Goal: Find specific page/section: Find specific page/section

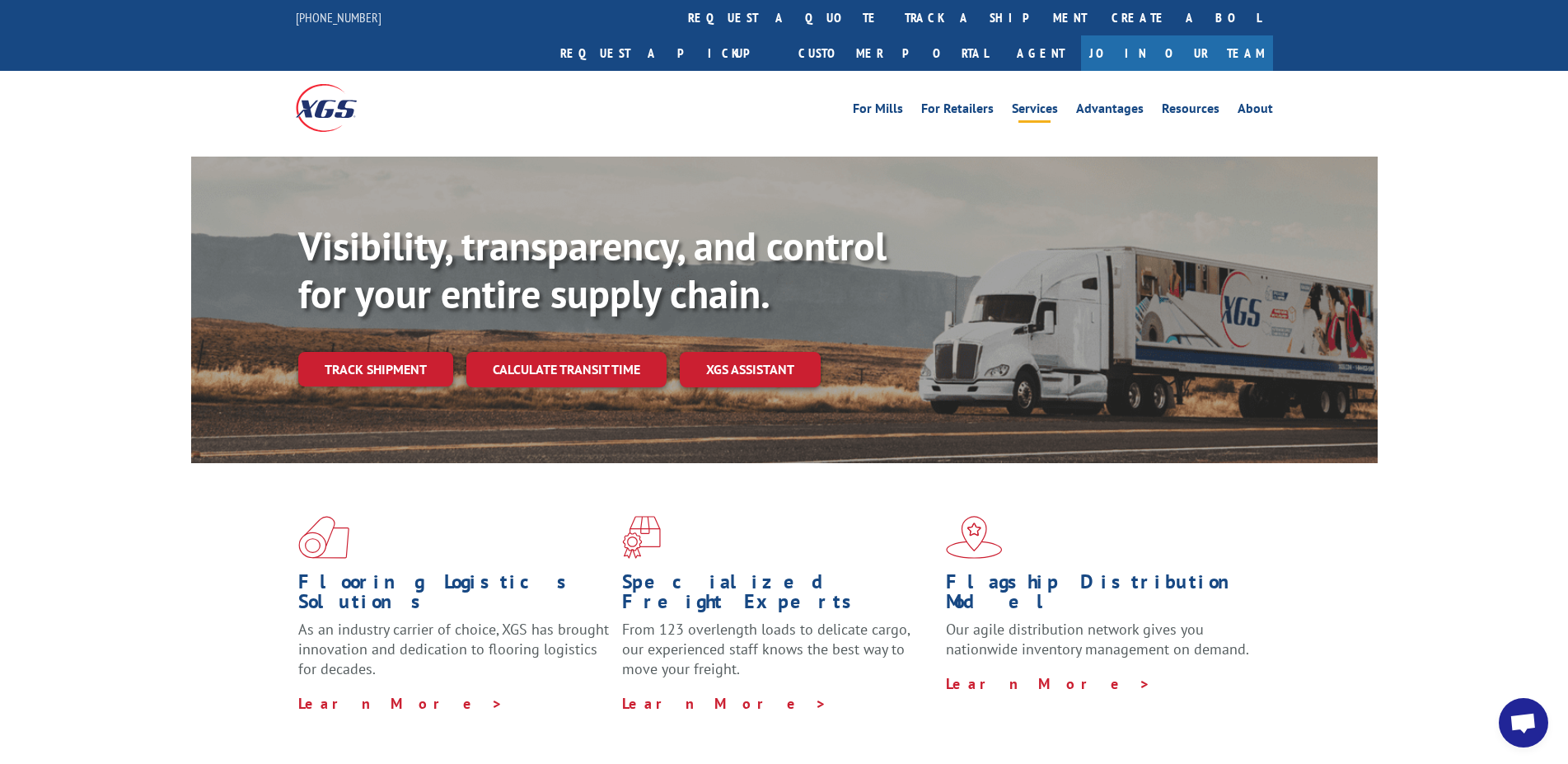
click at [1036, 102] on link "Services" at bounding box center [1035, 111] width 47 height 18
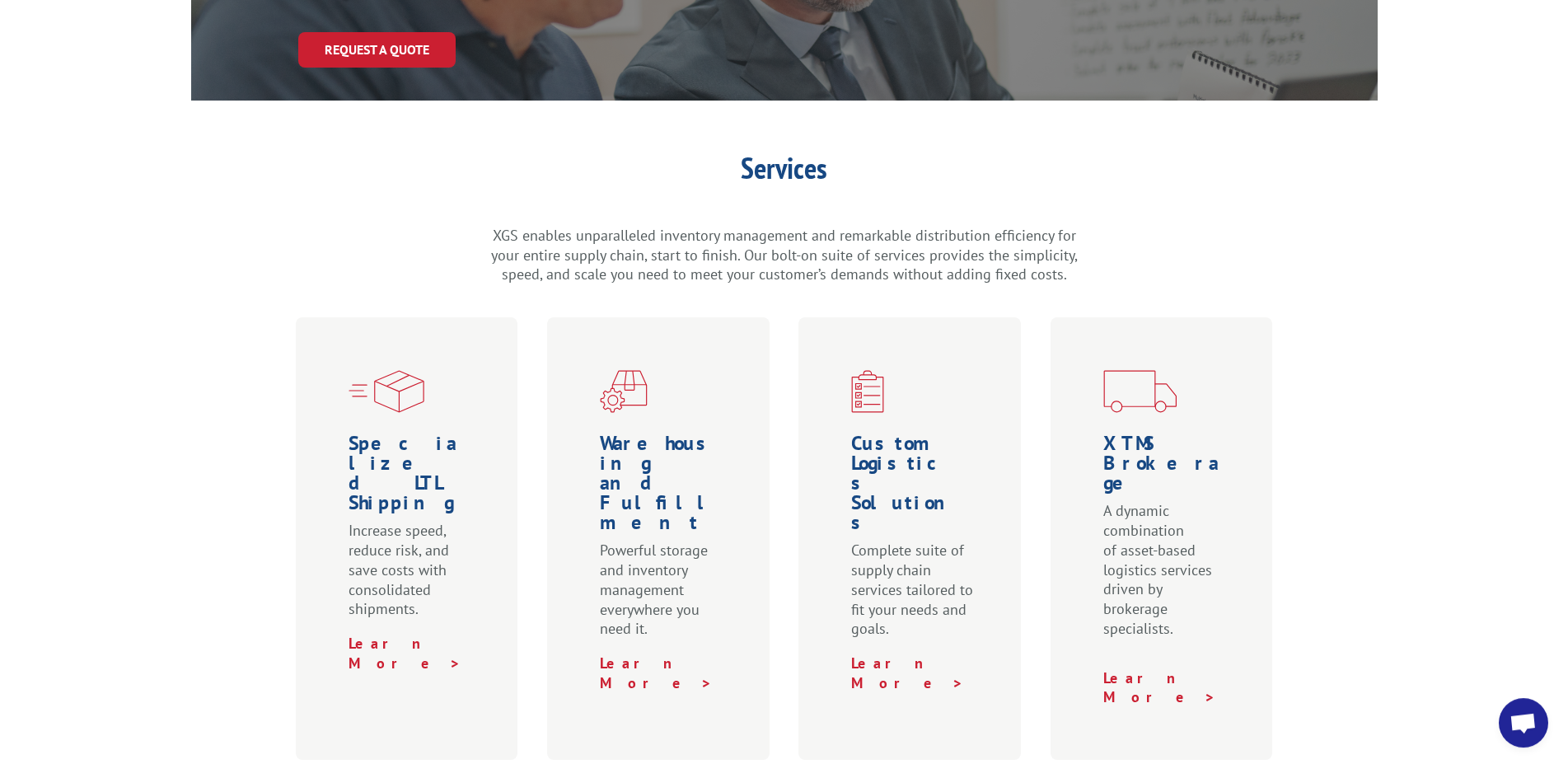
scroll to position [336, 0]
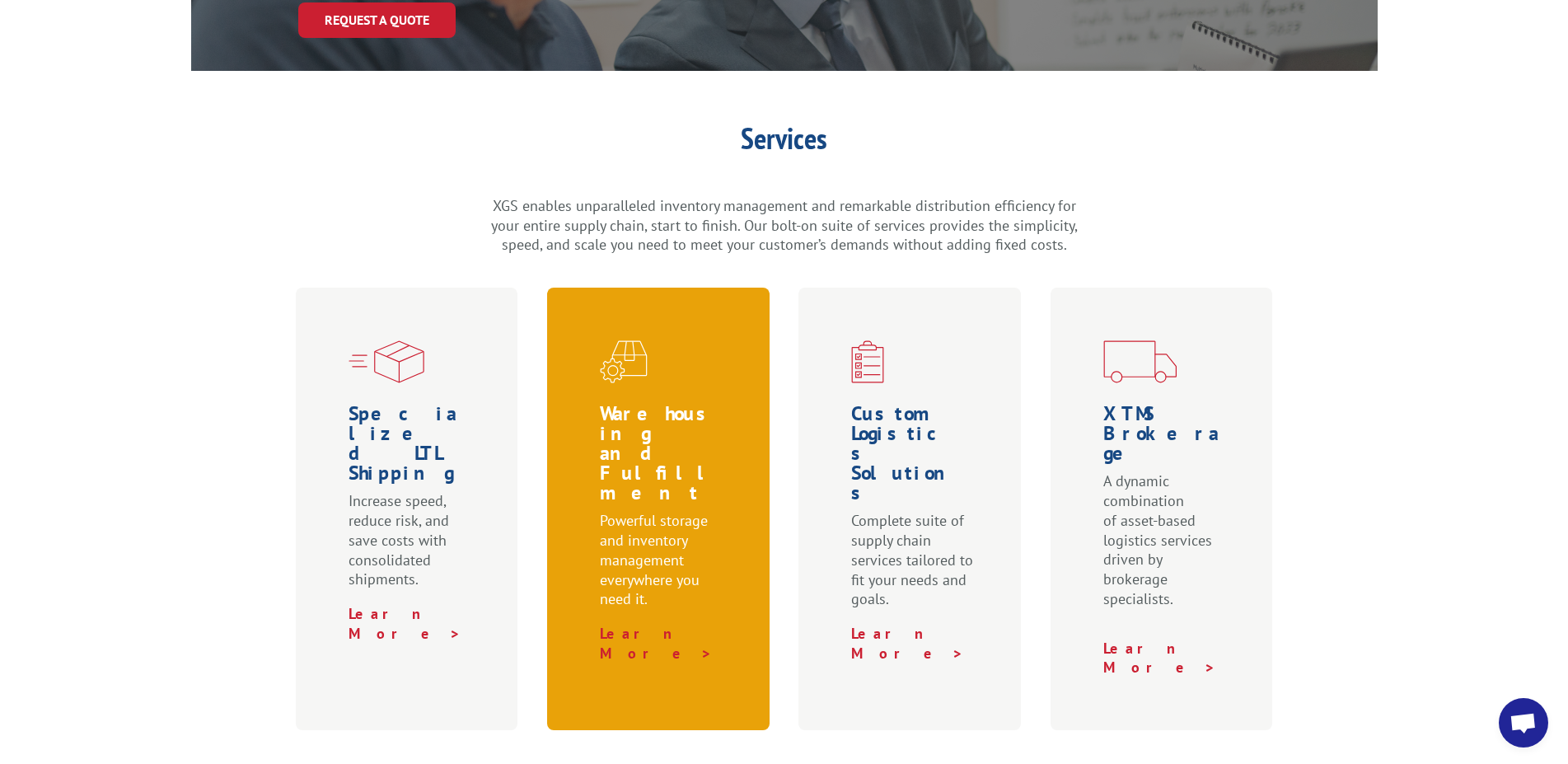
click at [626, 417] on h1 "Warehousing and Fulfillment" at bounding box center [661, 457] width 124 height 107
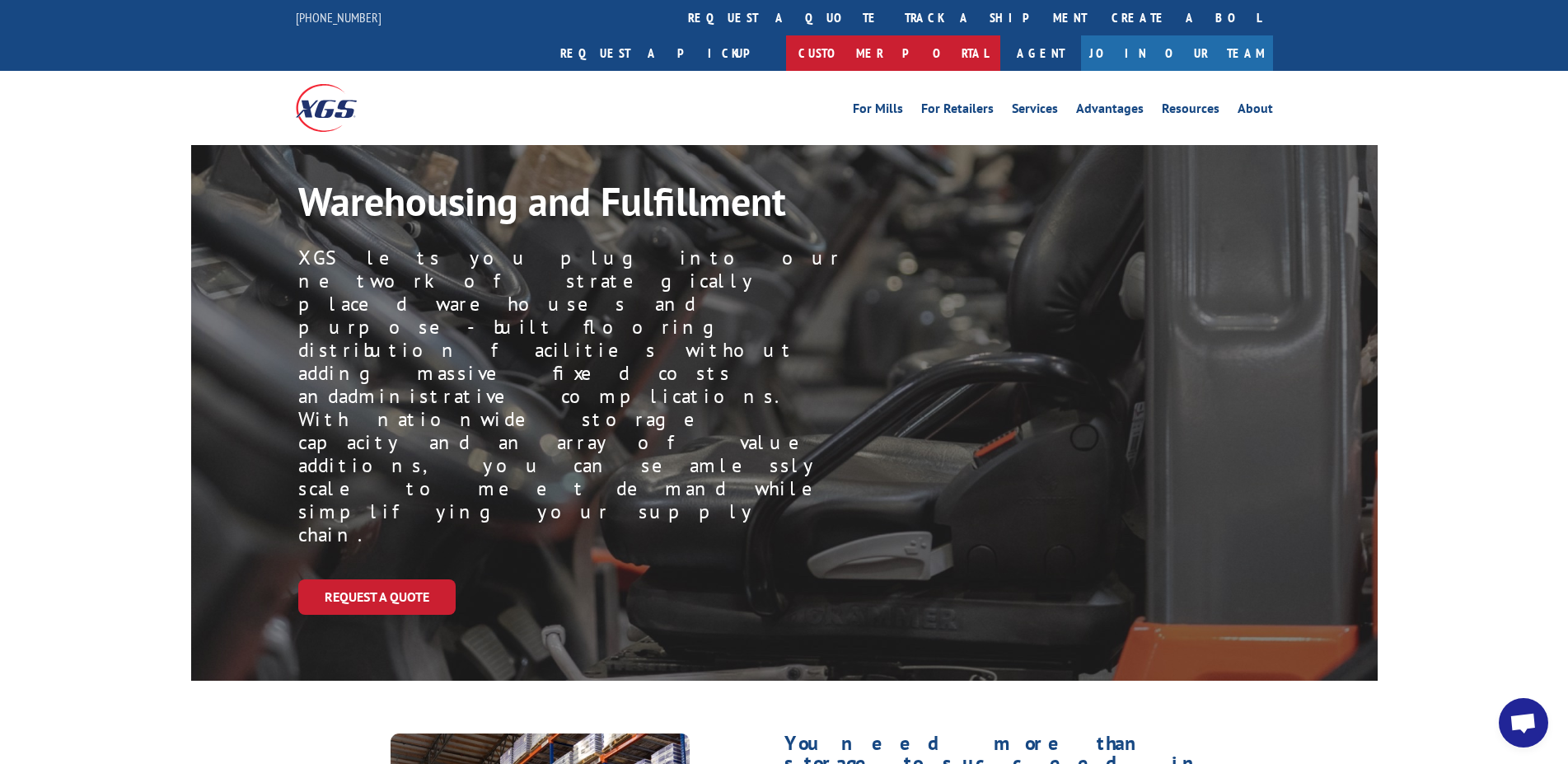
click at [1000, 35] on link "Customer Portal" at bounding box center [893, 53] width 214 height 35
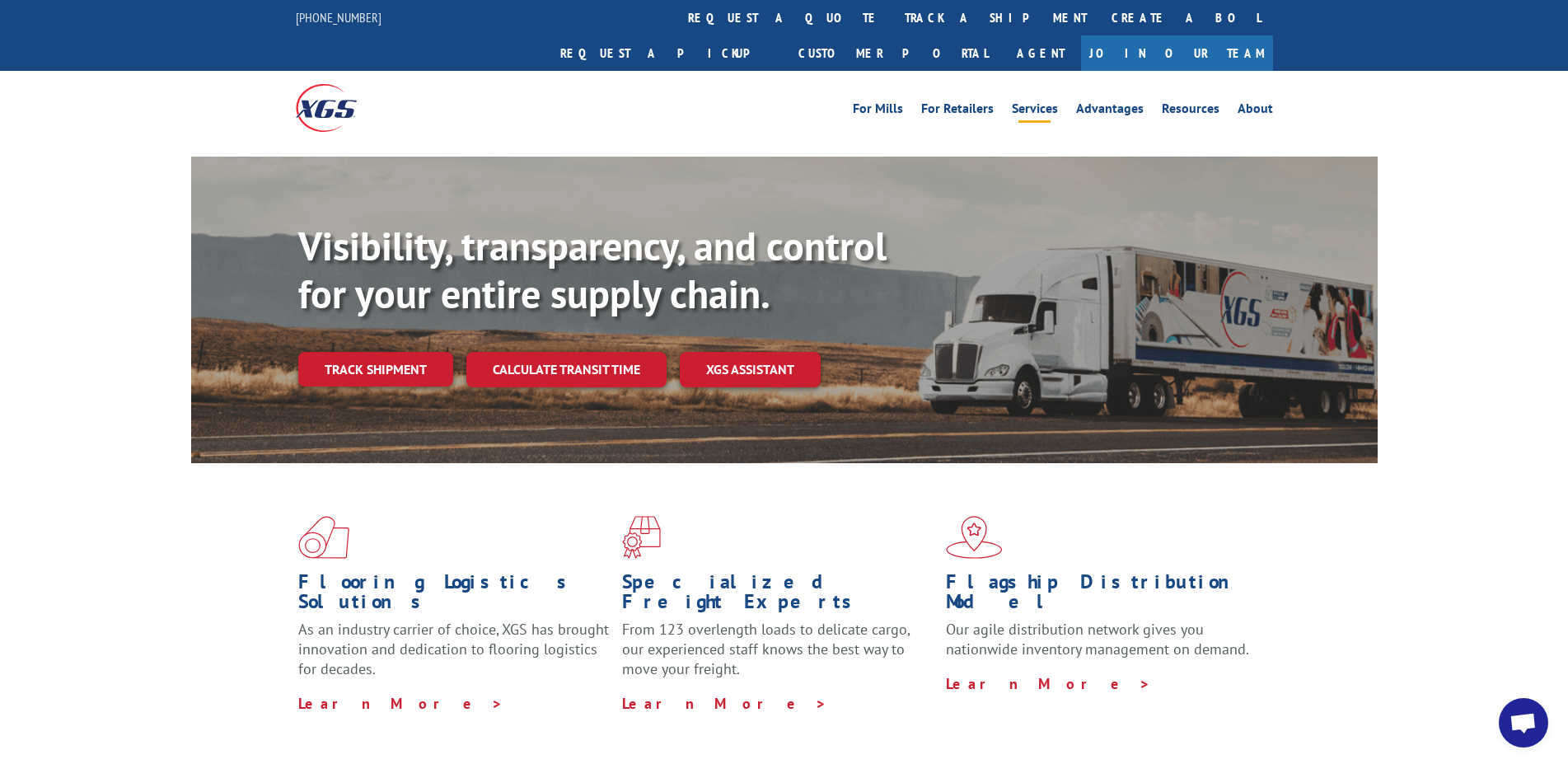
click at [1050, 102] on link "Services" at bounding box center [1035, 111] width 47 height 18
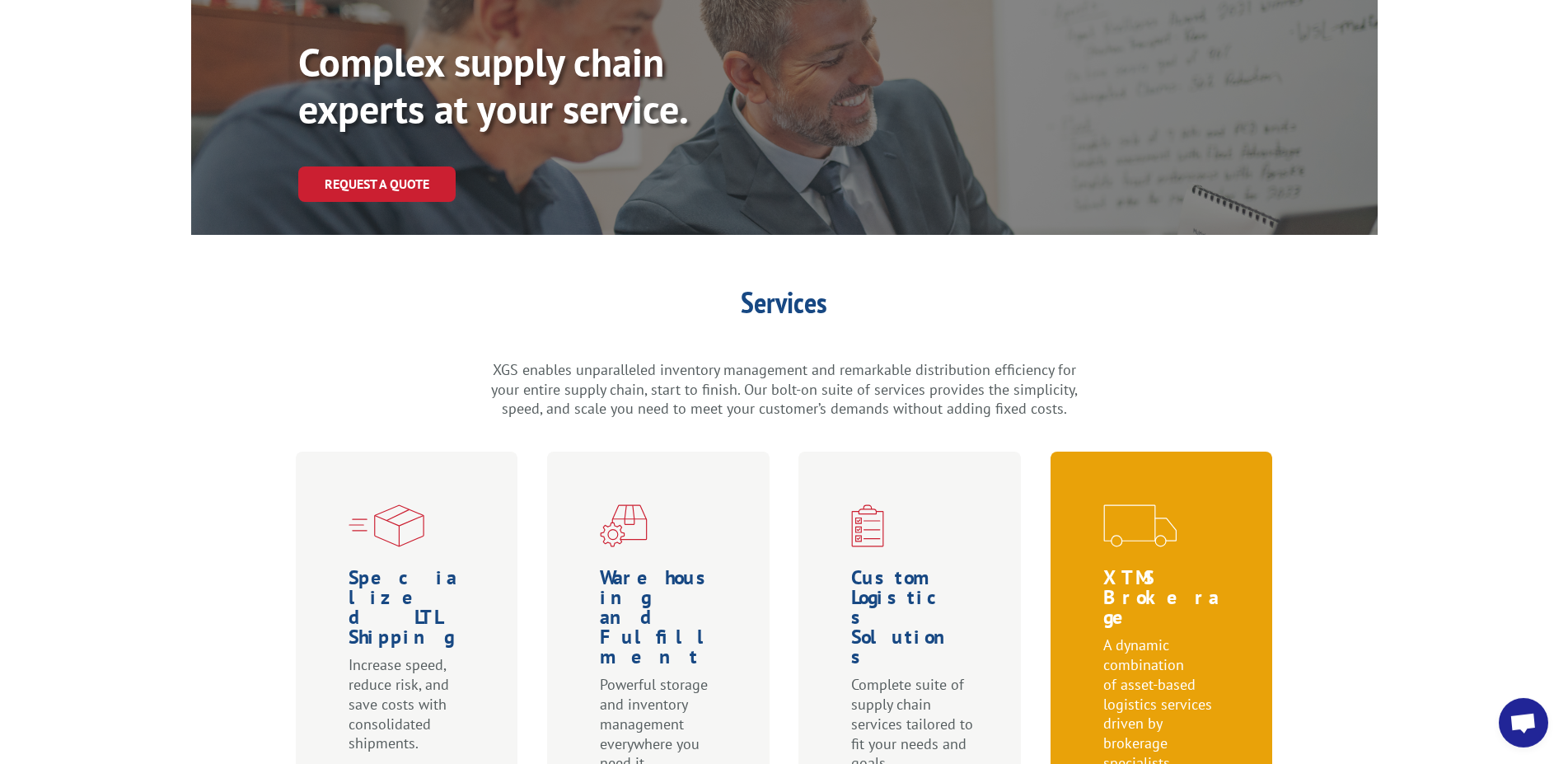
scroll to position [252, 0]
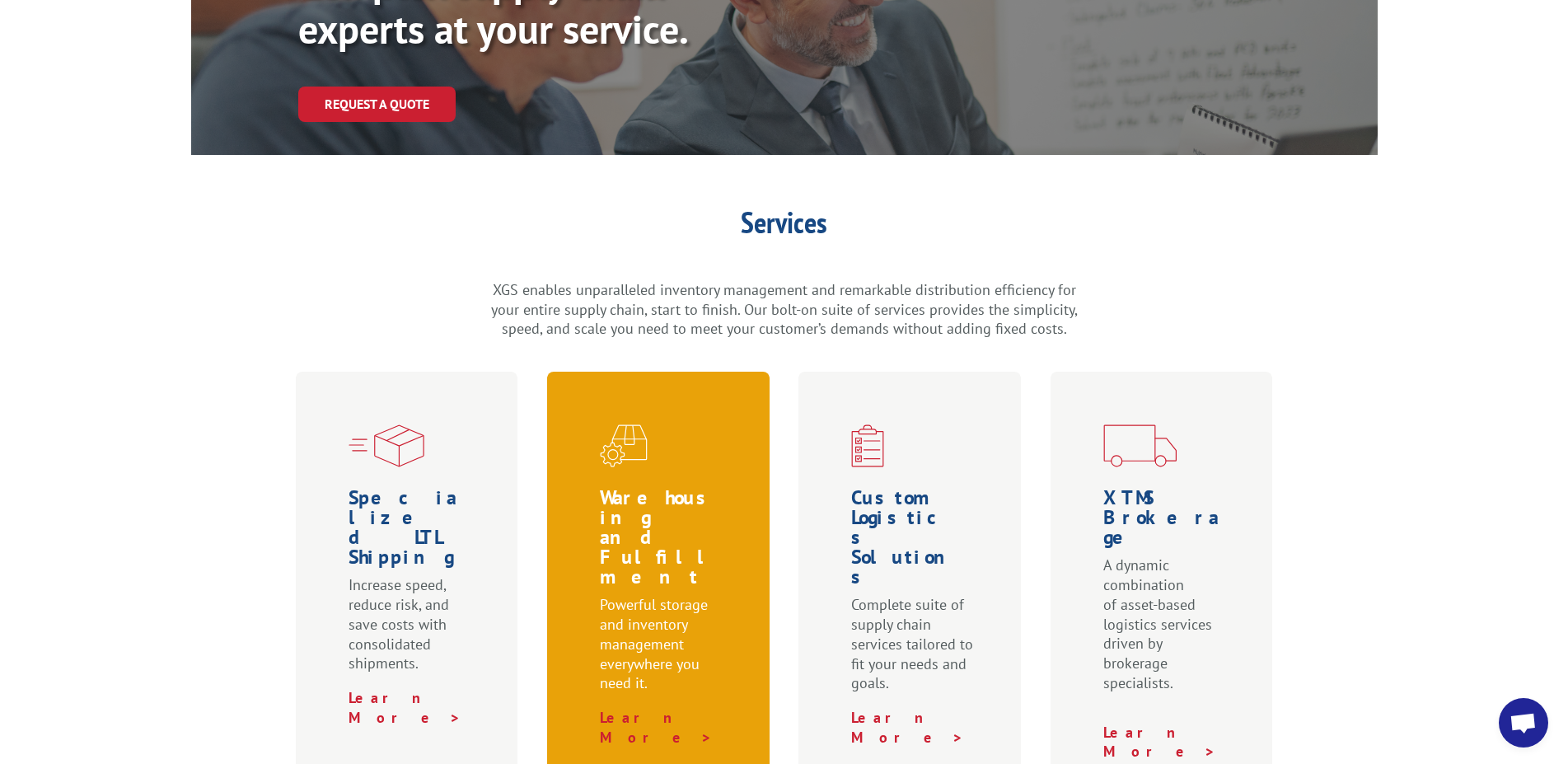
click at [657, 488] on h1 "Warehousing and Fulfillment" at bounding box center [661, 541] width 124 height 107
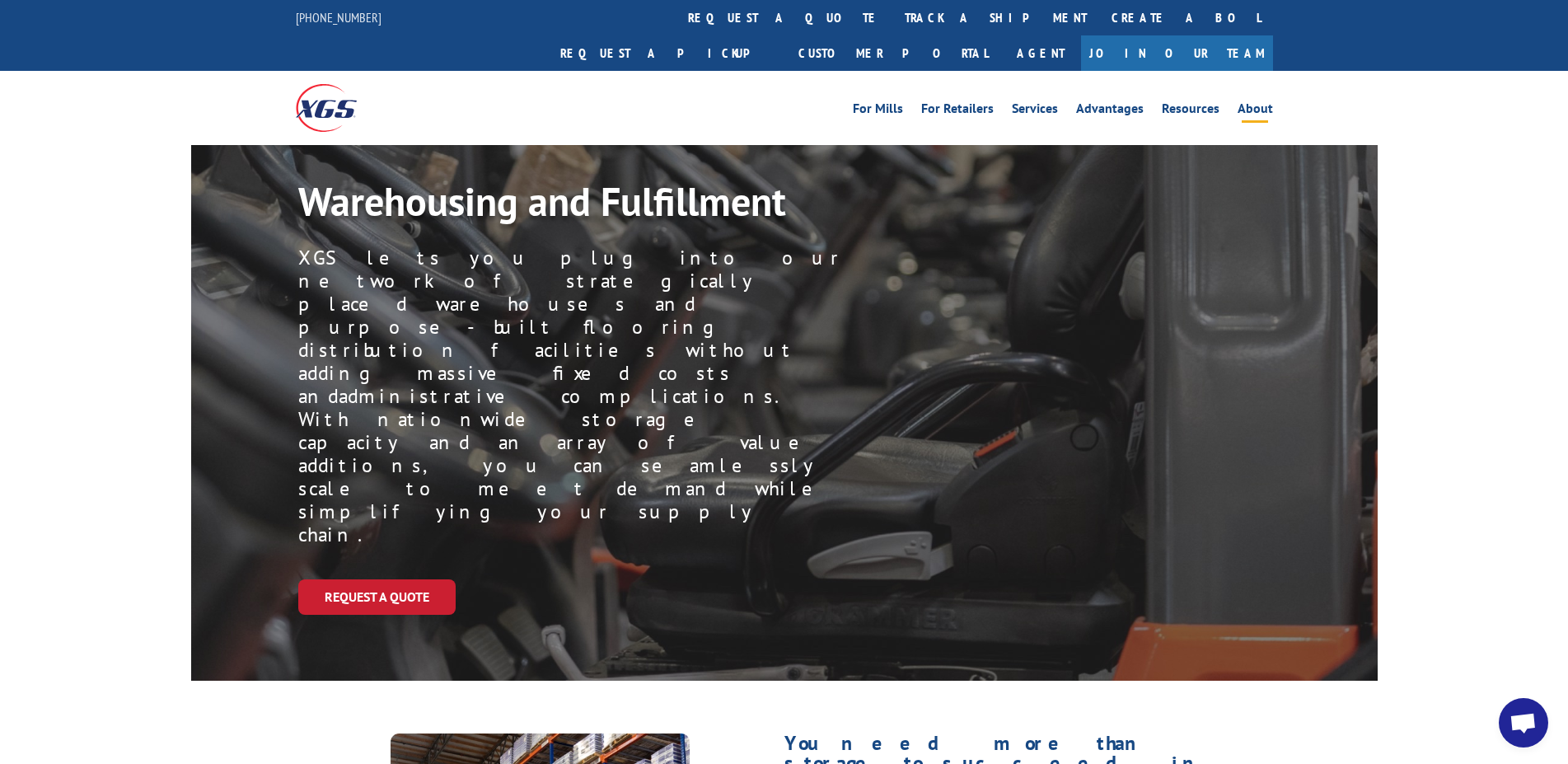
click at [1257, 102] on link "About" at bounding box center [1255, 111] width 35 height 18
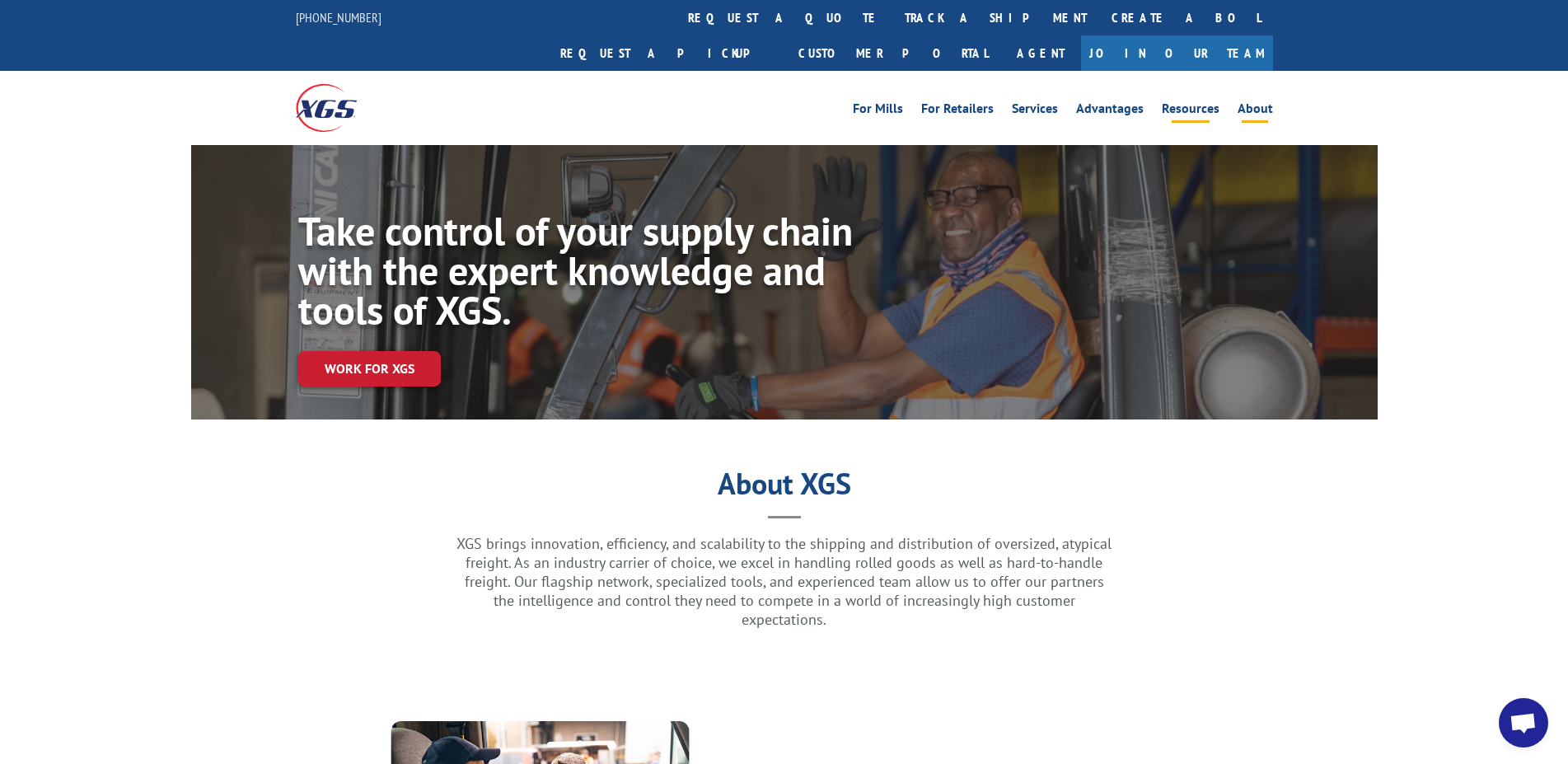
click at [1189, 102] on link "Resources" at bounding box center [1191, 111] width 58 height 18
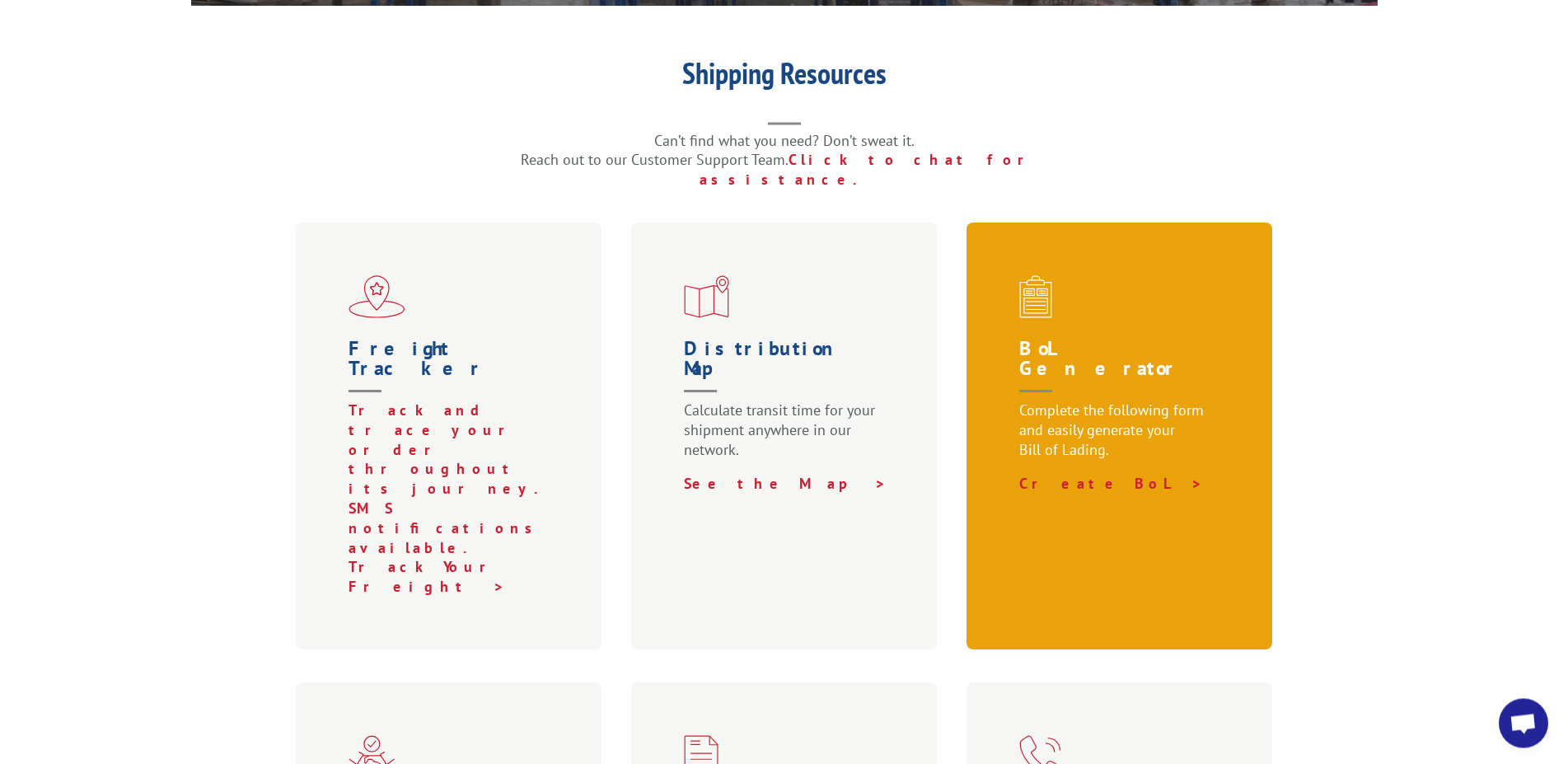
scroll to position [420, 0]
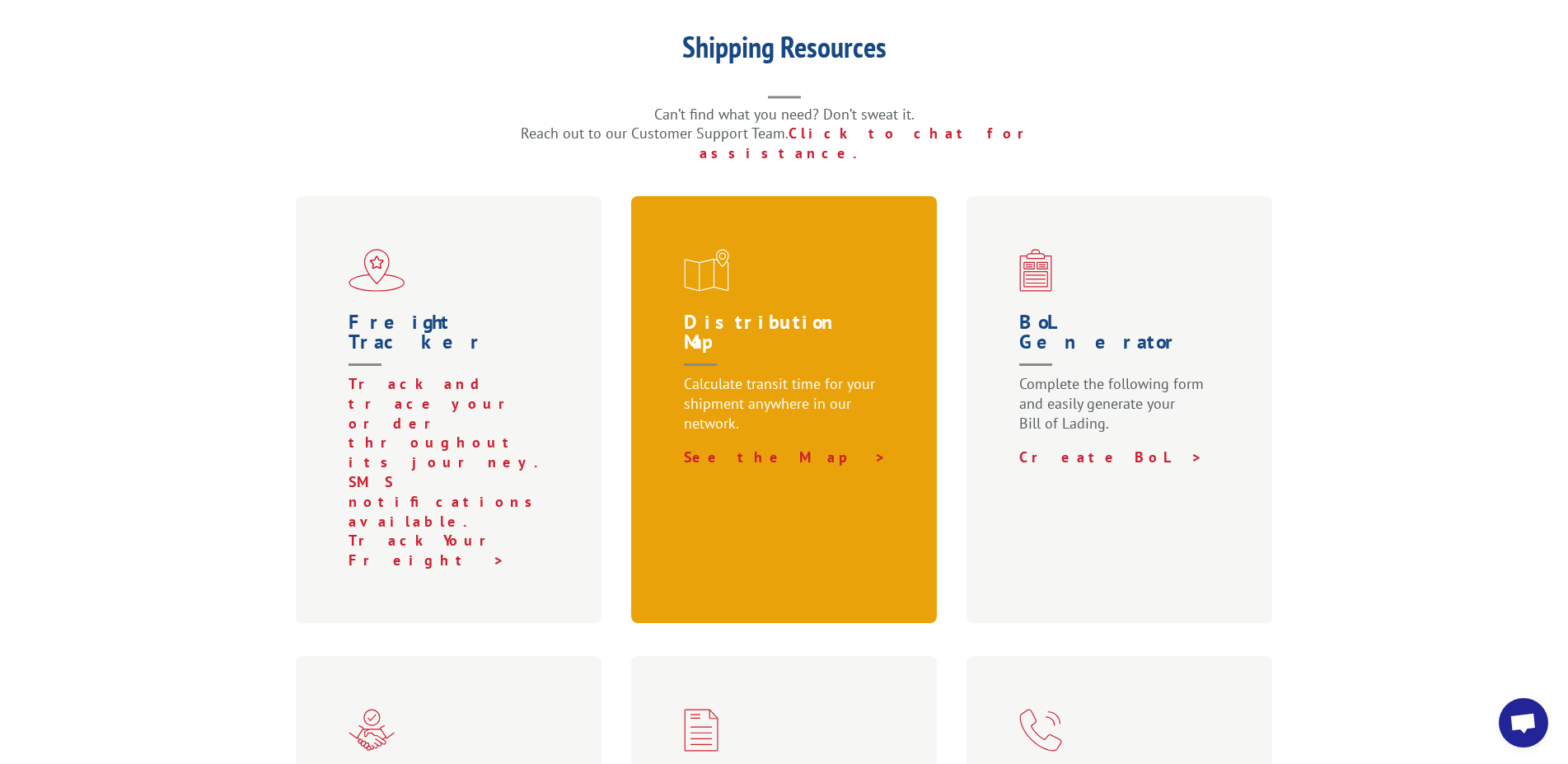
click at [762, 312] on h1 "Distribution Map" at bounding box center [788, 343] width 208 height 61
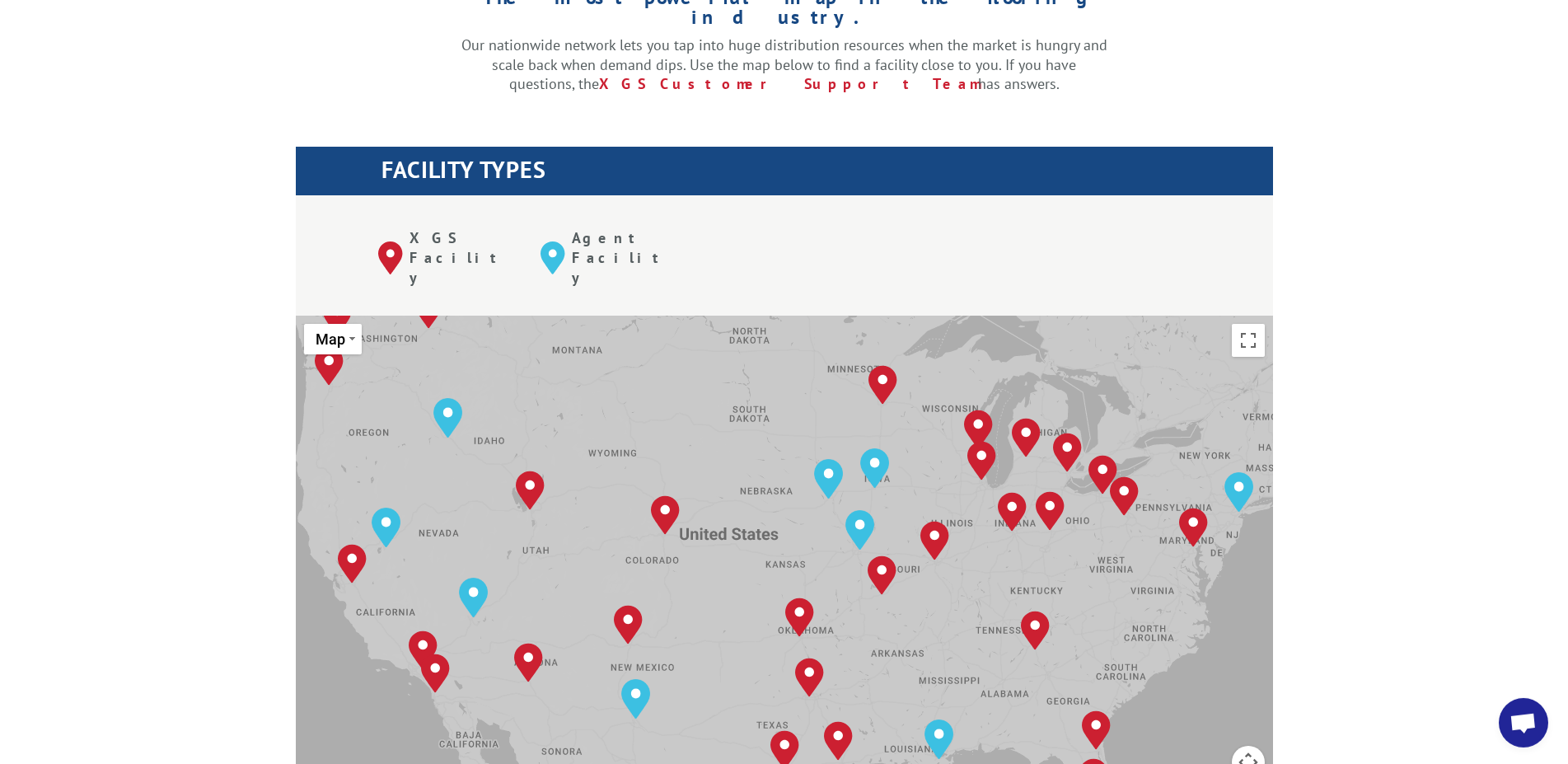
scroll to position [589, 0]
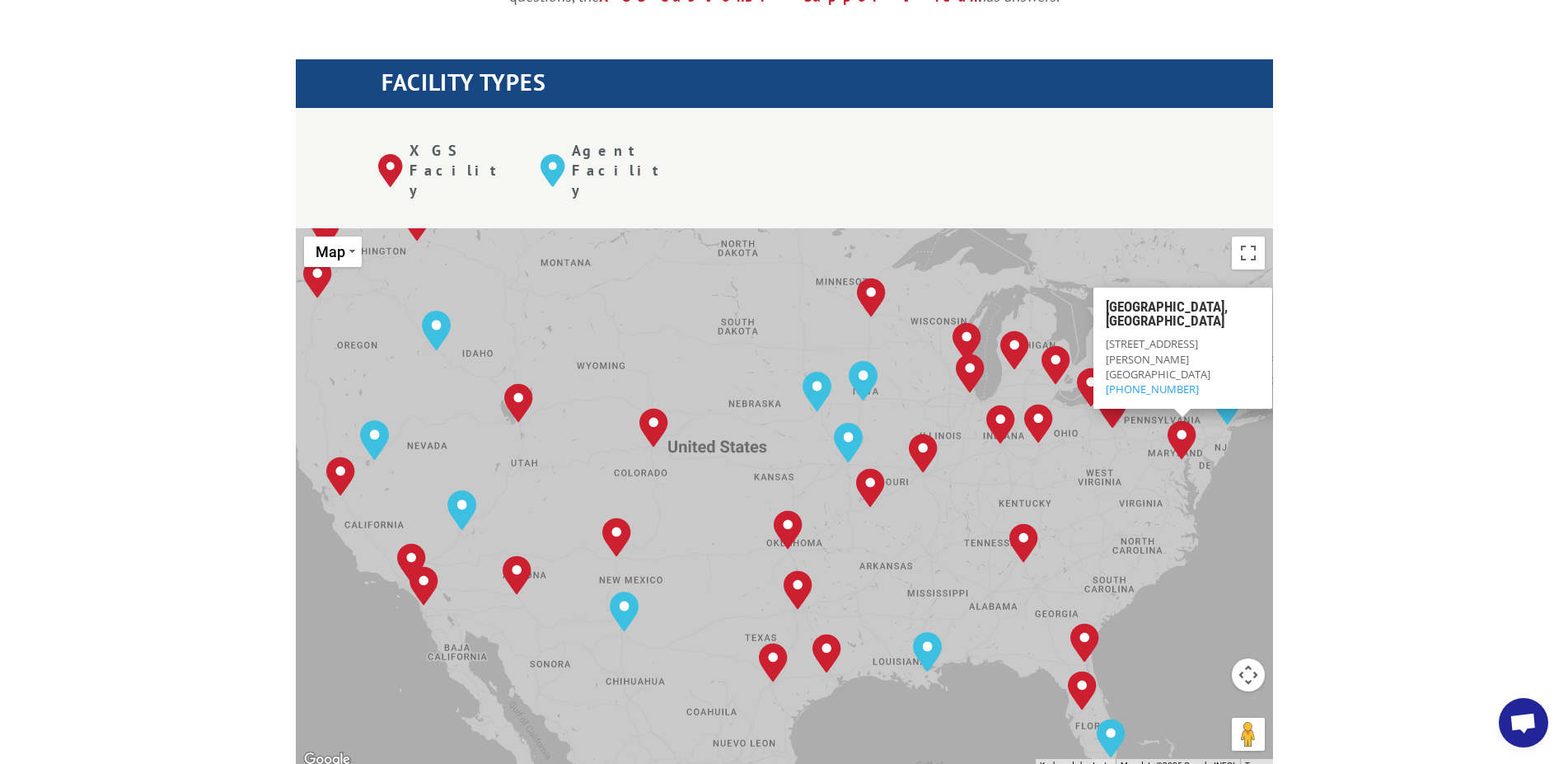
click at [1444, 362] on div "The most powerful map in the flooring industry. Our nationwide network lets you…" at bounding box center [784, 615] width 1568 height 1536
click at [1349, 195] on div "The most powerful map in the flooring industry. Our nationwide network lets you…" at bounding box center [784, 615] width 1568 height 1536
click at [1250, 500] on div "Albuquerque, NM Baltimore, MD Boise, ID Chicago, IL Chino, CA Cleveland, OH Dal…" at bounding box center [785, 499] width 978 height 542
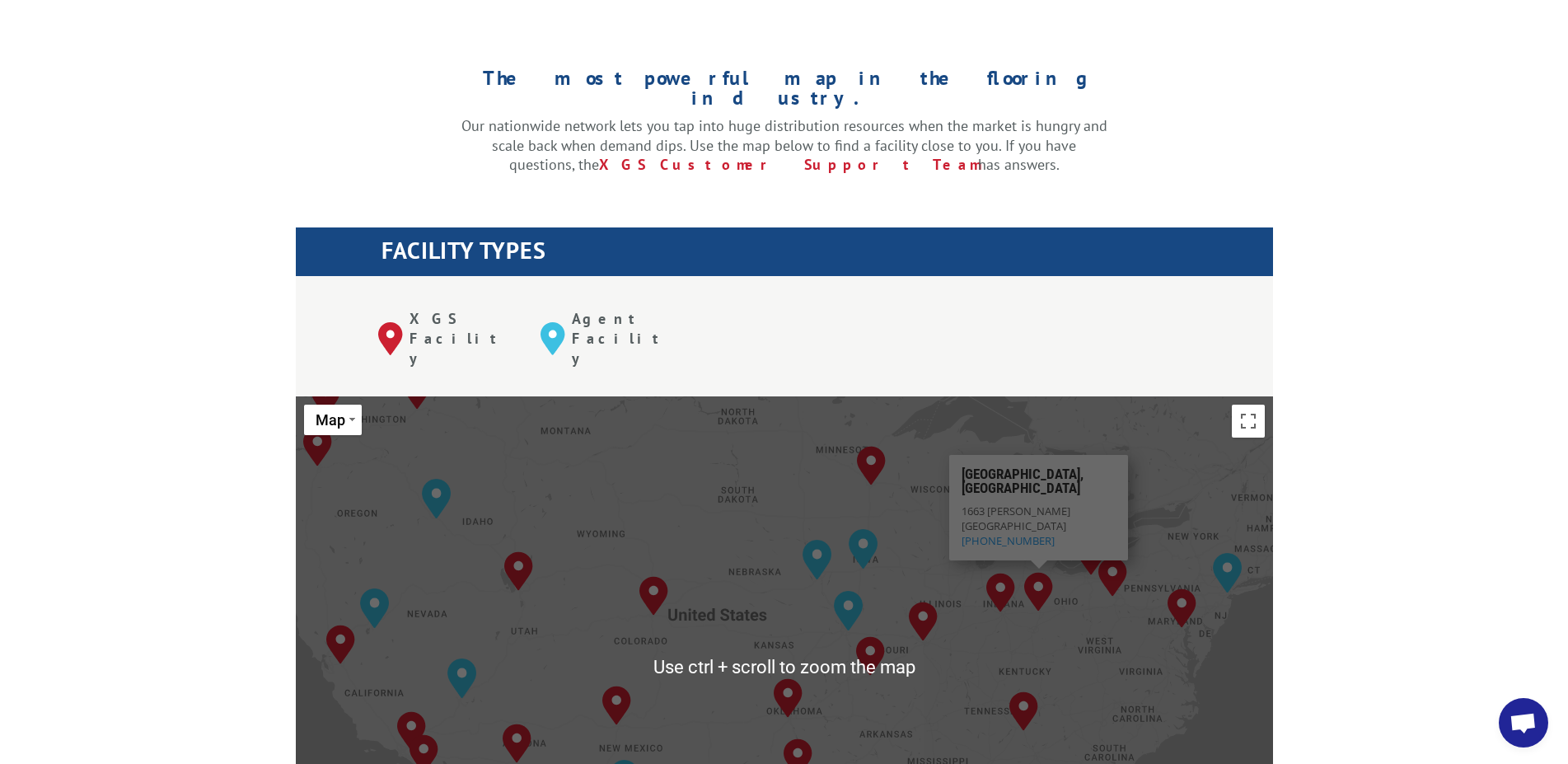
scroll to position [505, 0]
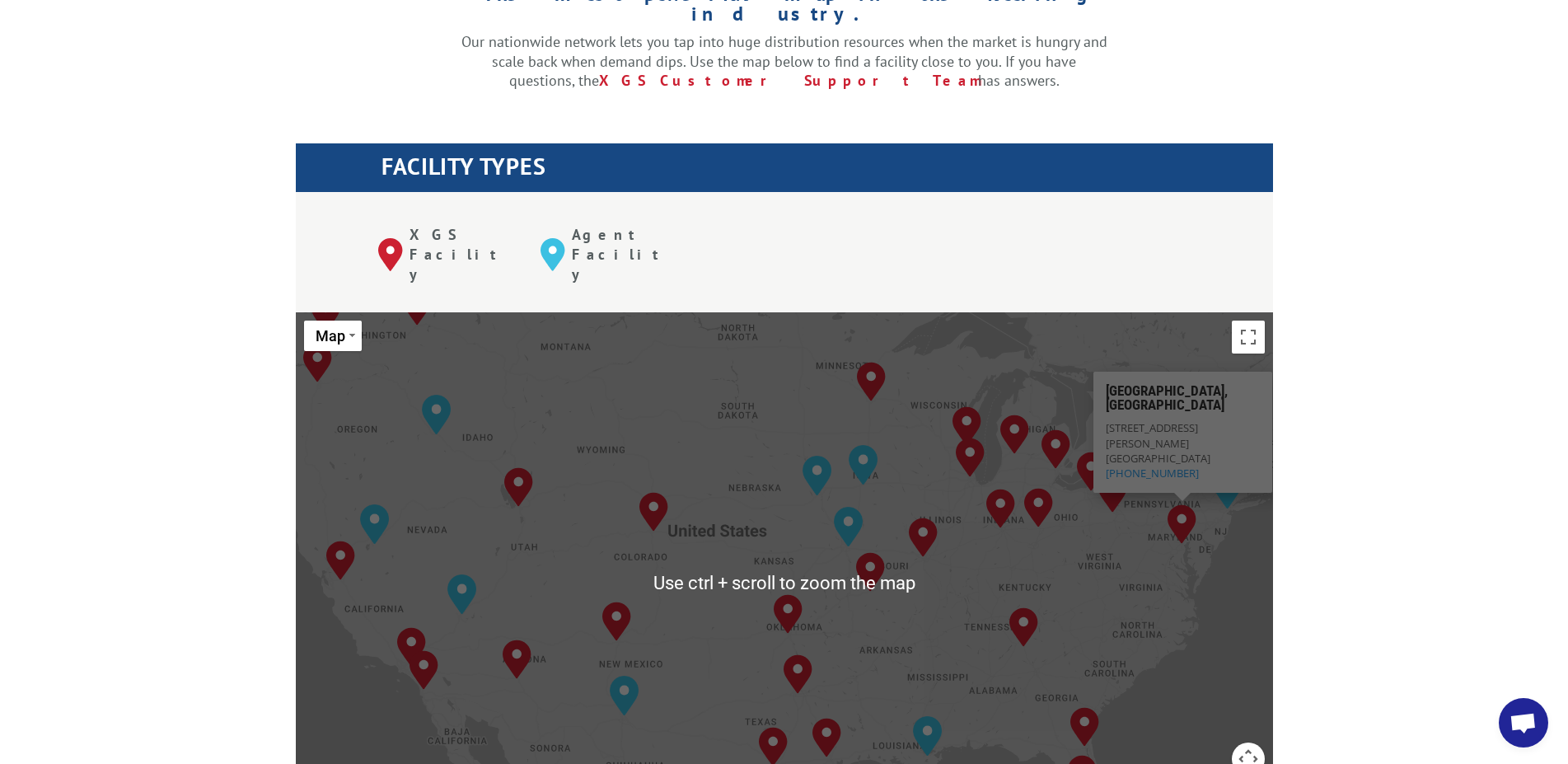
click at [1458, 351] on div "The most powerful map in the flooring industry. Our nationwide network lets you…" at bounding box center [784, 700] width 1568 height 1536
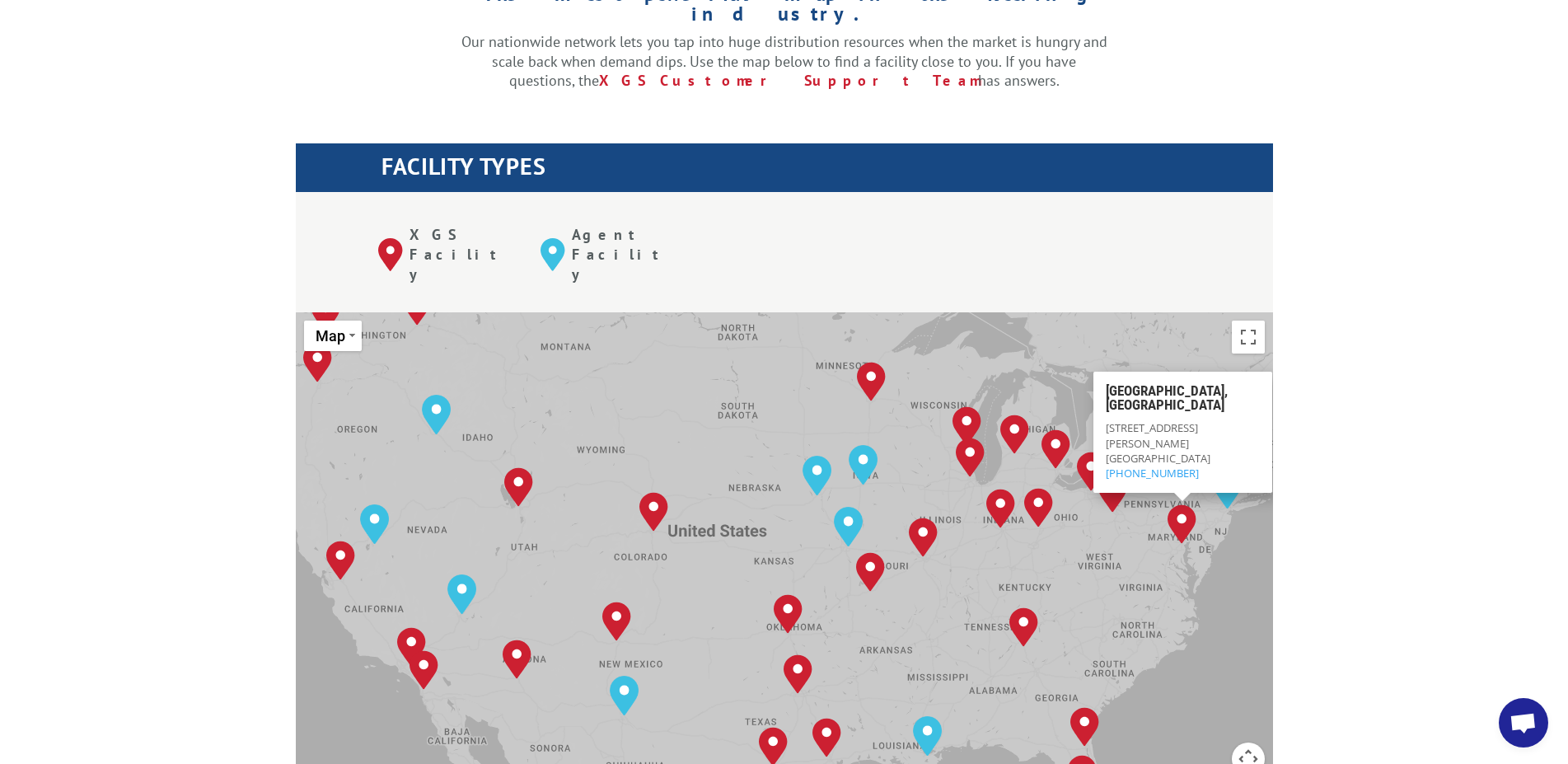
click at [1237, 588] on div "Albuquerque, NM Baltimore, MD Boise, ID Chicago, IL Chino, CA Cleveland, OH Dal…" at bounding box center [785, 583] width 978 height 542
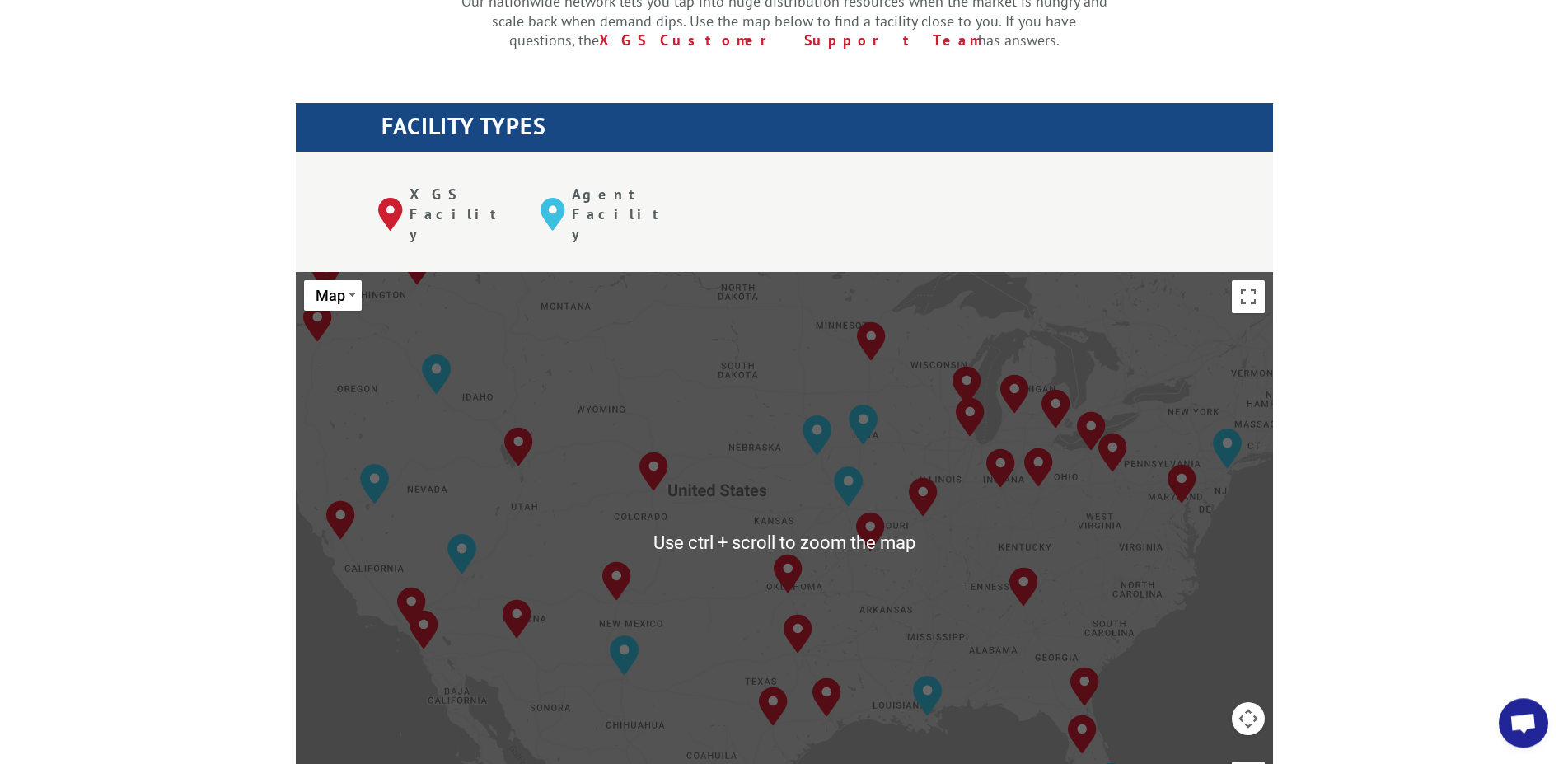
scroll to position [589, 0]
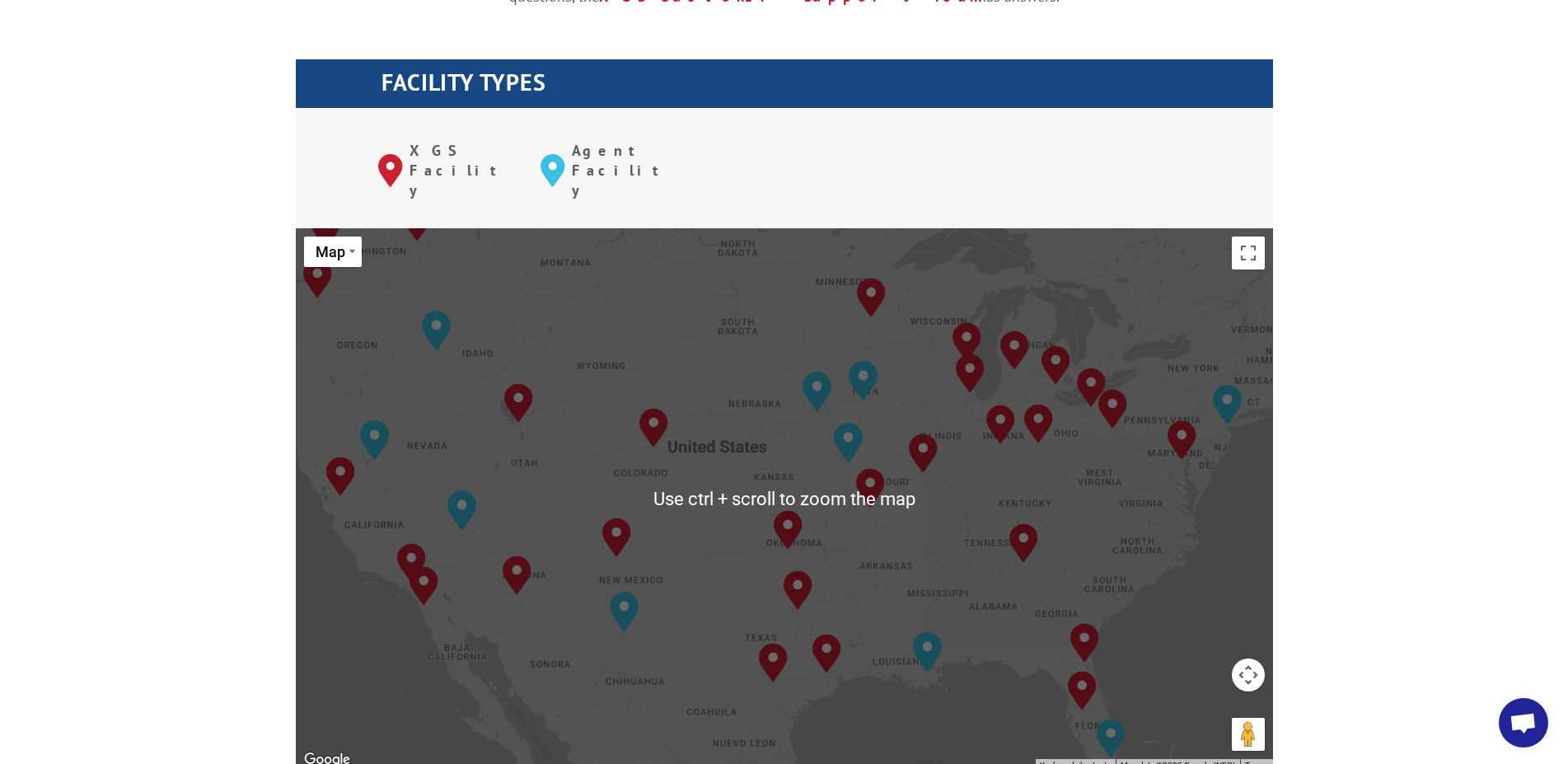
click at [1386, 478] on div "The most powerful map in the flooring industry. Our nationwide network lets you…" at bounding box center [784, 615] width 1568 height 1536
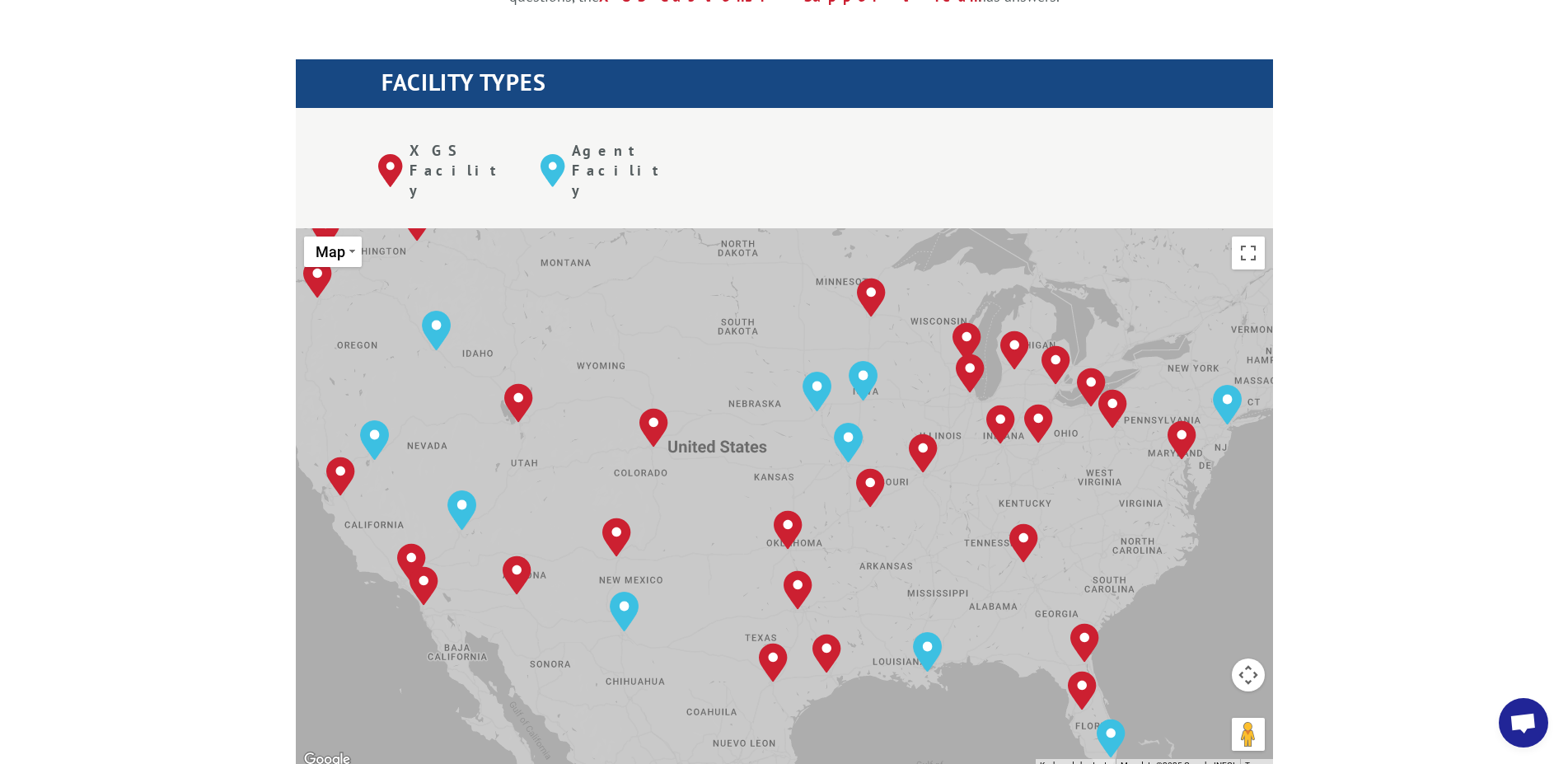
type input "s"
